Goal: Task Accomplishment & Management: Use online tool/utility

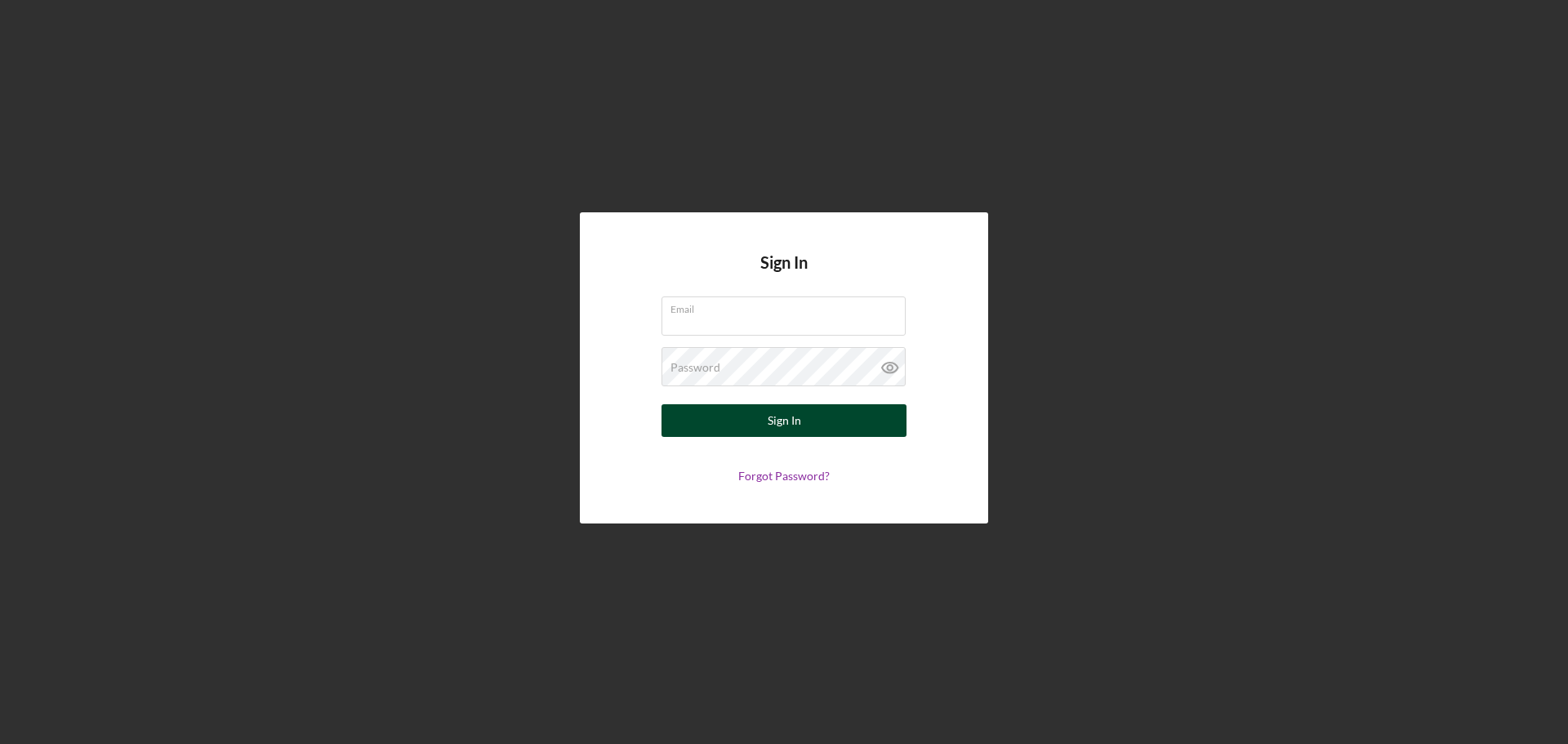
type input "[PERSON_NAME][EMAIL_ADDRESS][DOMAIN_NAME]"
click at [839, 419] on button "Sign In" at bounding box center [784, 421] width 245 height 32
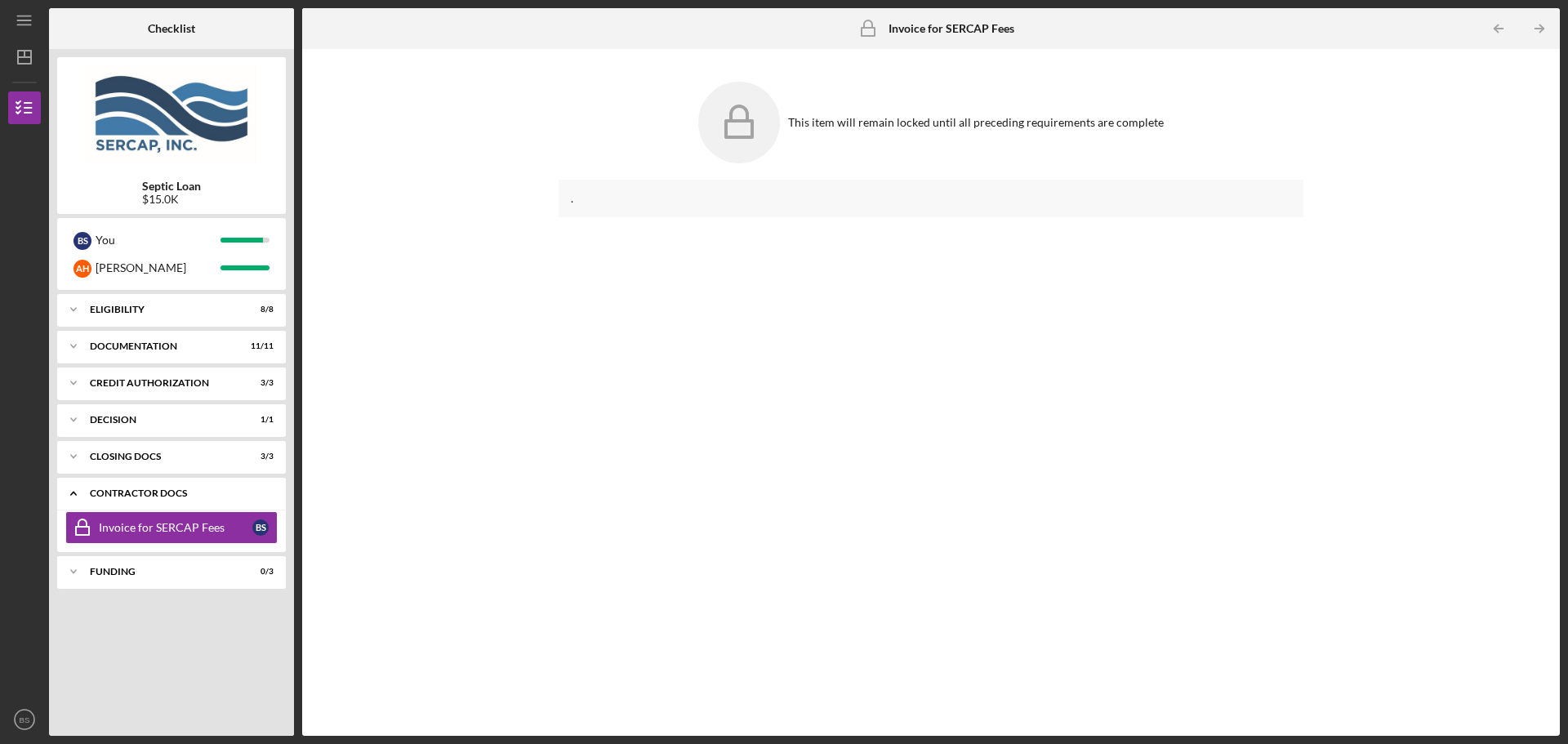
click at [77, 500] on icon "Icon/Expander" at bounding box center [73, 493] width 32 height 32
